Goal: Check status

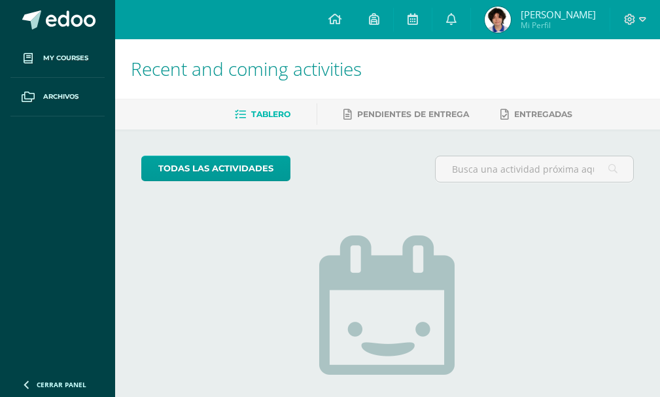
click at [507, 26] on img at bounding box center [498, 20] width 26 height 26
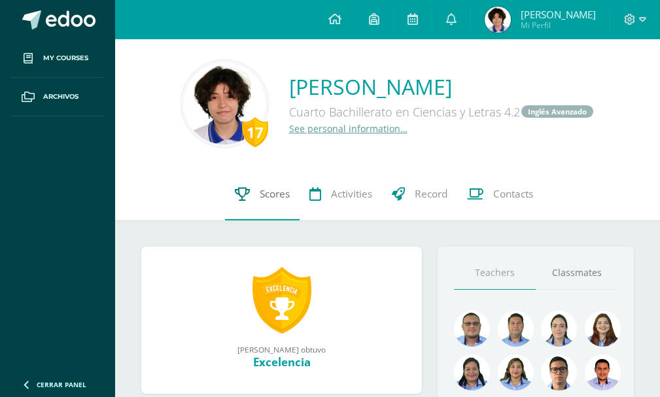
click at [267, 202] on link "Scores" at bounding box center [262, 194] width 75 height 52
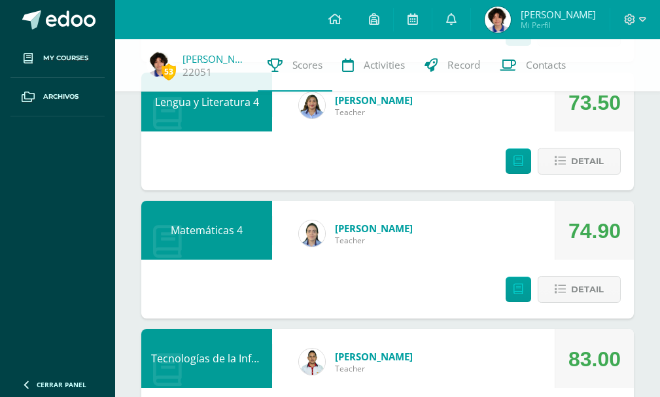
scroll to position [327, 0]
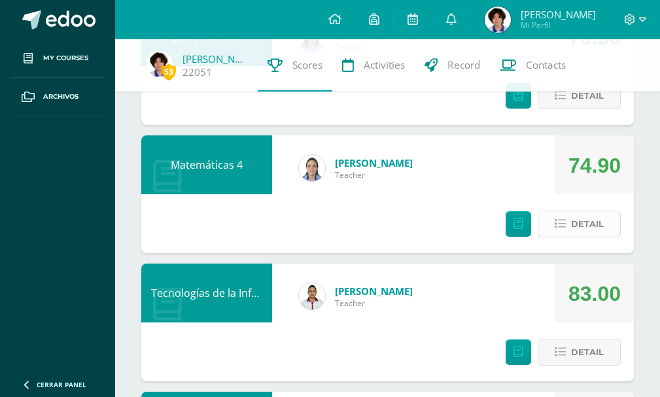
click at [584, 228] on span "Detail" at bounding box center [587, 224] width 33 height 24
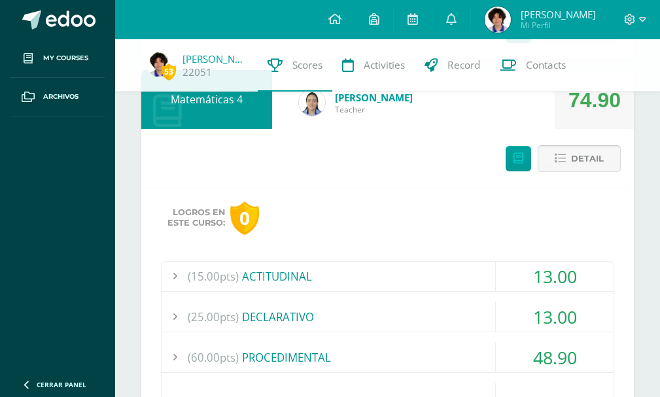
click at [568, 166] on button "Detail" at bounding box center [579, 158] width 83 height 27
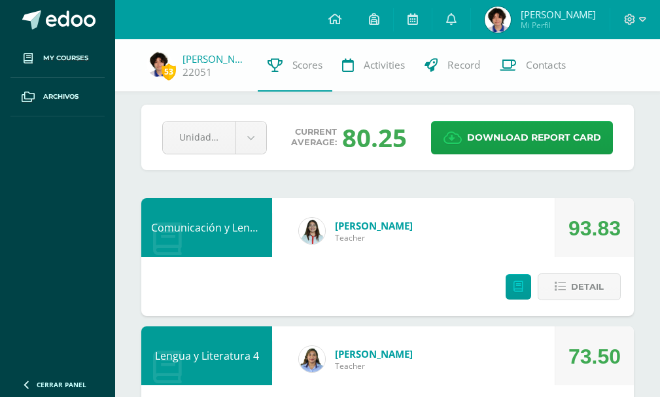
scroll to position [0, 0]
